Goal: Task Accomplishment & Management: Use online tool/utility

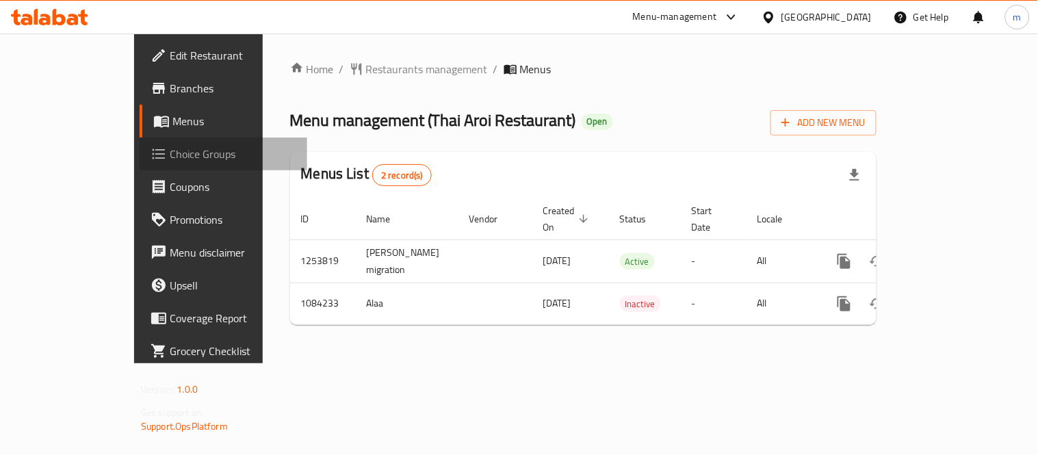
click at [170, 147] on span "Choice Groups" at bounding box center [233, 154] width 127 height 16
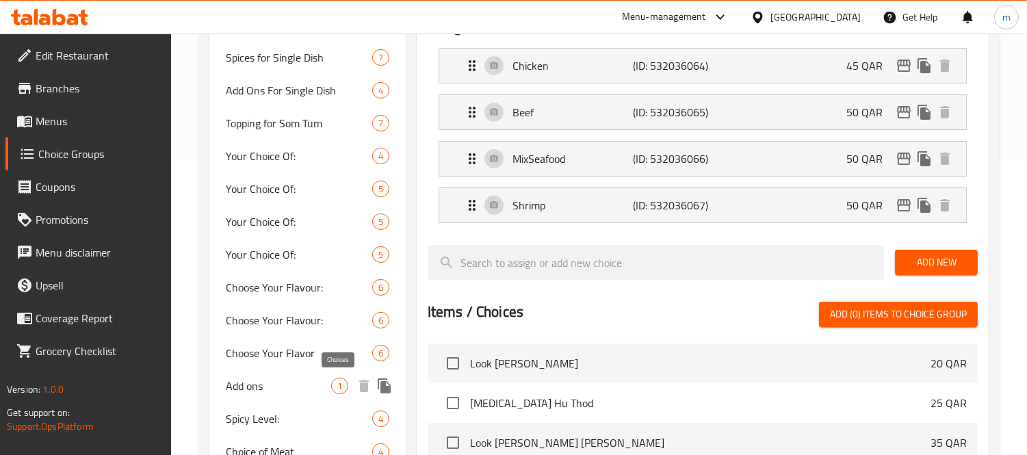
scroll to position [152, 0]
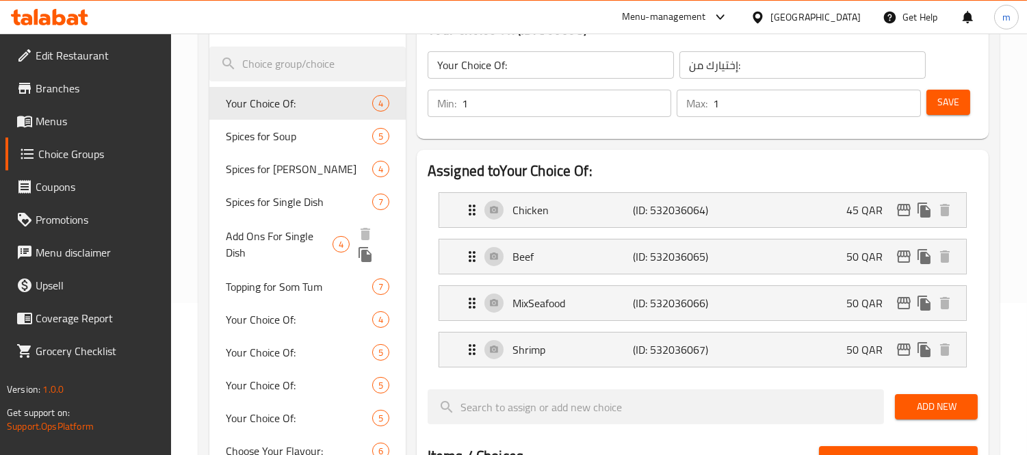
click at [326, 247] on span "Add Ons For Single Dish" at bounding box center [279, 244] width 107 height 33
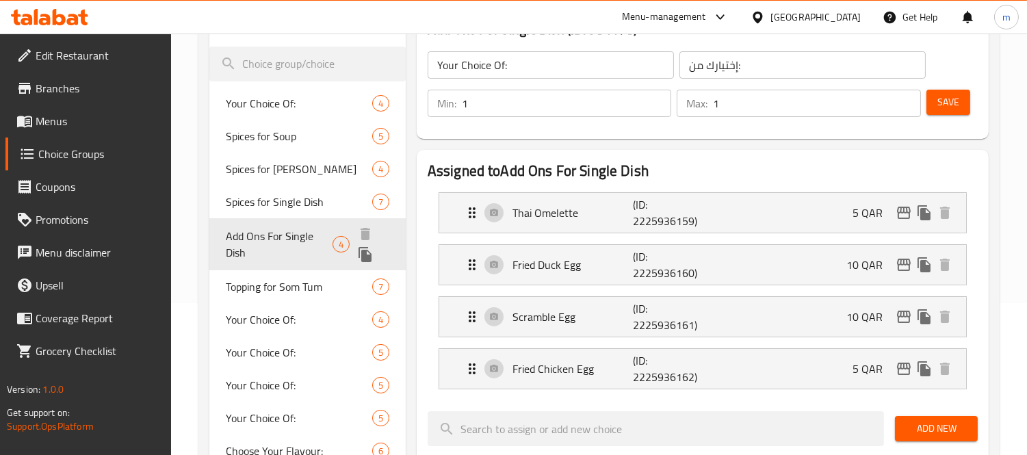
type input "Add Ons For Single Dish"
type input "إضافات لطبق واحد"
type input "0"
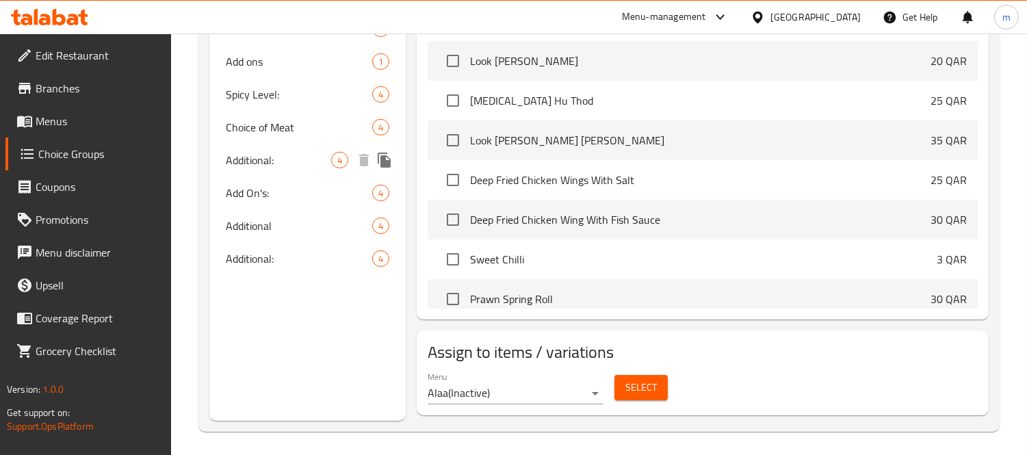
scroll to position [625, 0]
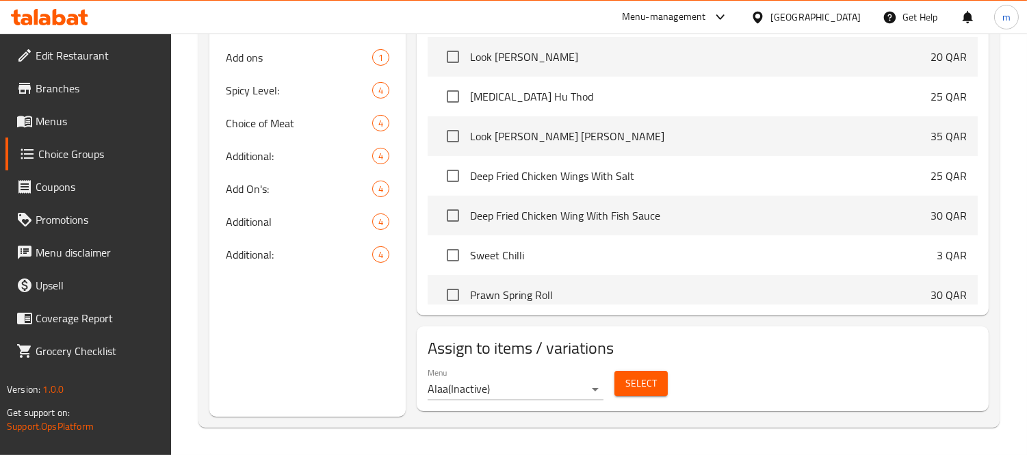
click at [504, 342] on h2 "Assign to items / variations" at bounding box center [703, 348] width 550 height 22
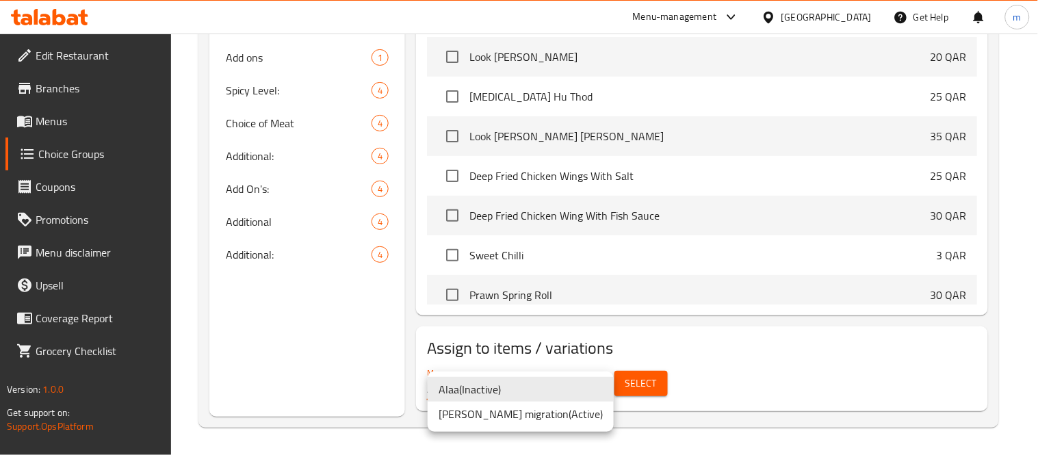
click at [298, 318] on div at bounding box center [519, 227] width 1038 height 455
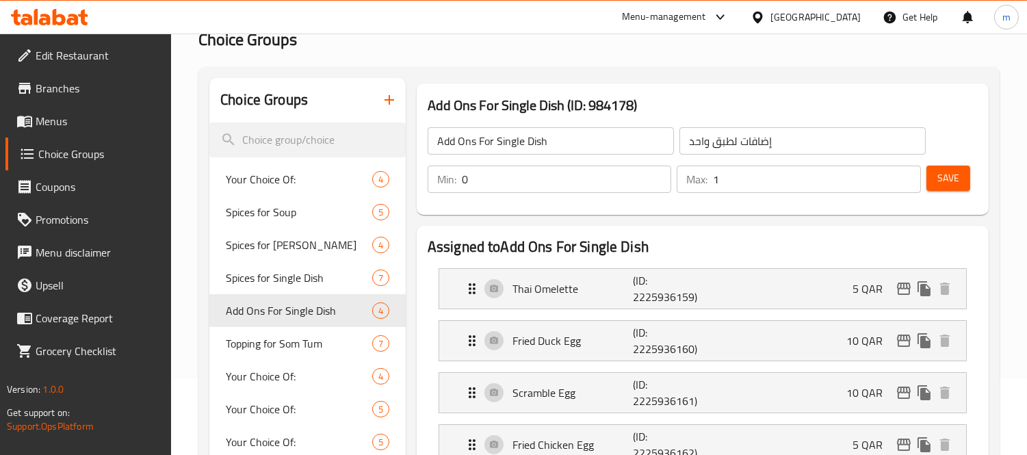
scroll to position [0, 0]
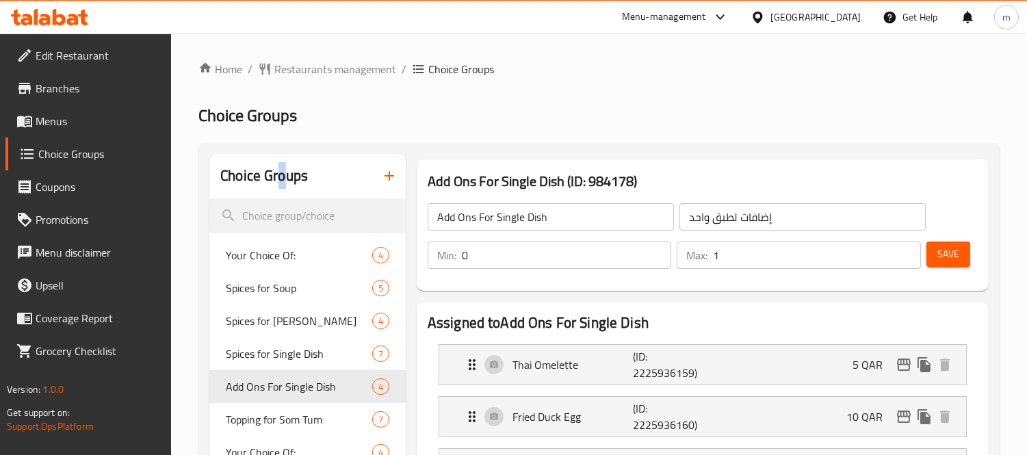
click at [281, 182] on h2 "Choice Groups" at bounding box center [264, 176] width 88 height 21
click at [303, 209] on input "search" at bounding box center [307, 216] width 196 height 35
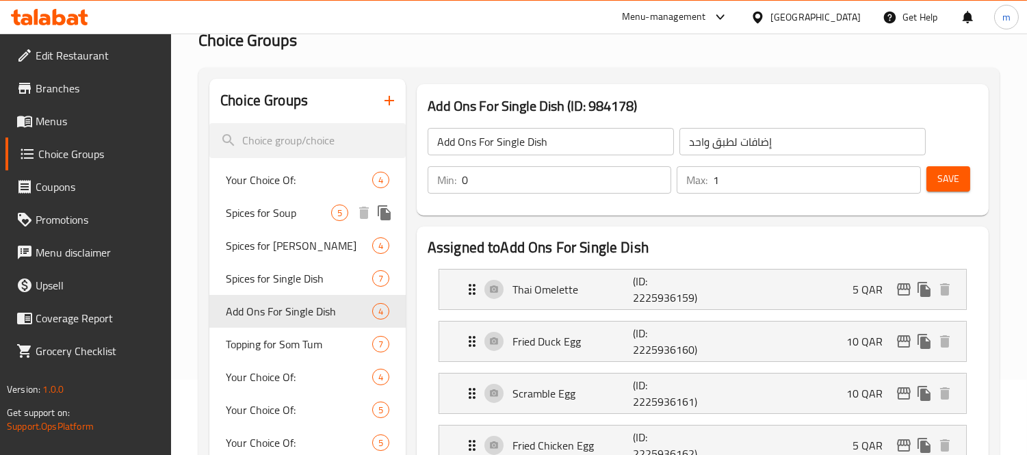
scroll to position [76, 0]
click at [307, 180] on span "Your Choice Of:" at bounding box center [278, 179] width 105 height 16
type input "Your Choice Of:"
type input "إختيارك من:"
type input "1"
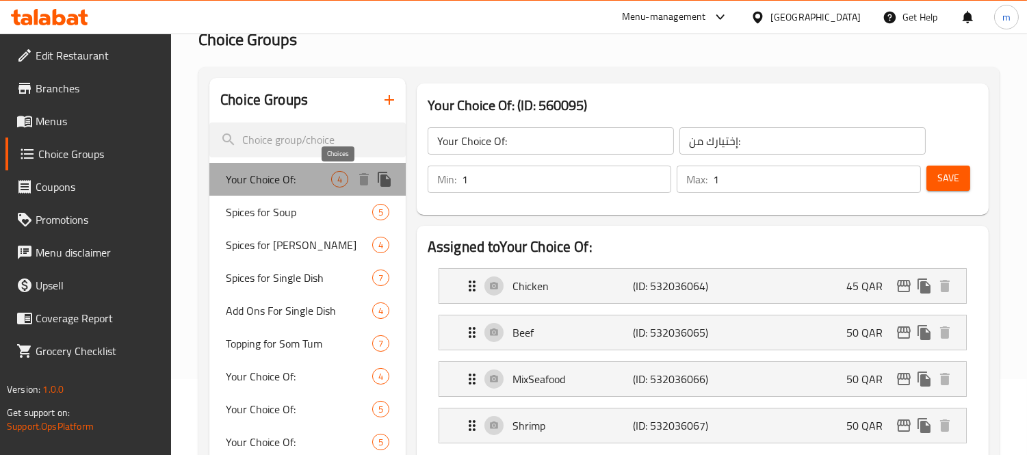
click at [337, 178] on span "4" at bounding box center [340, 179] width 16 height 13
click at [342, 181] on span "4" at bounding box center [340, 179] width 16 height 13
click at [340, 180] on span "4" at bounding box center [340, 179] width 16 height 13
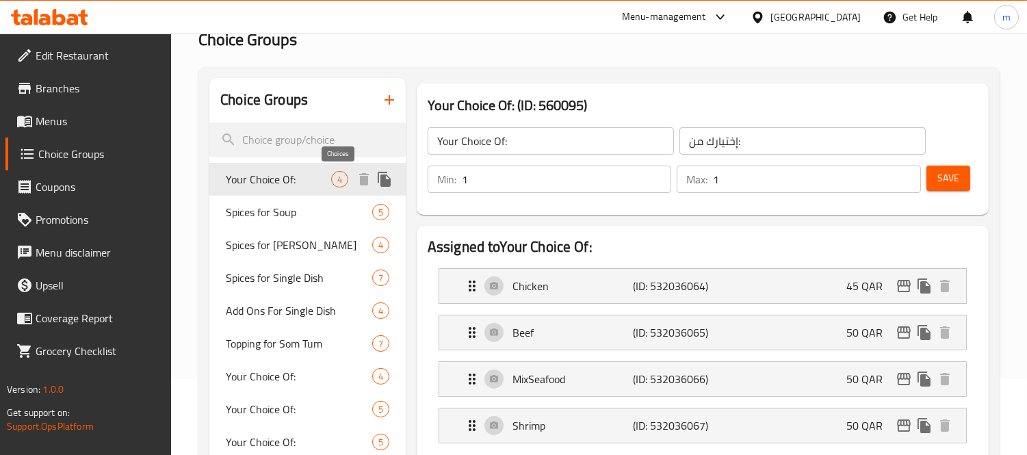
click at [339, 175] on span "4" at bounding box center [340, 179] width 16 height 13
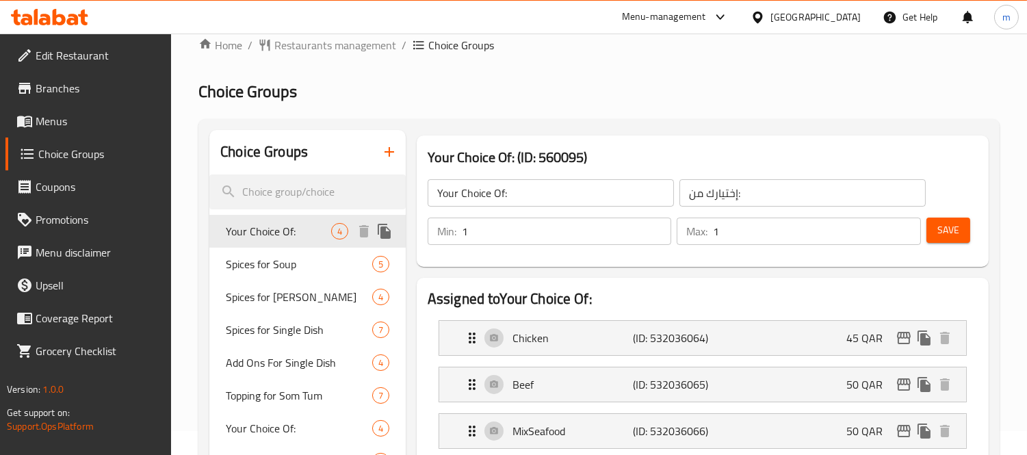
scroll to position [0, 0]
